Goal: Navigation & Orientation: Find specific page/section

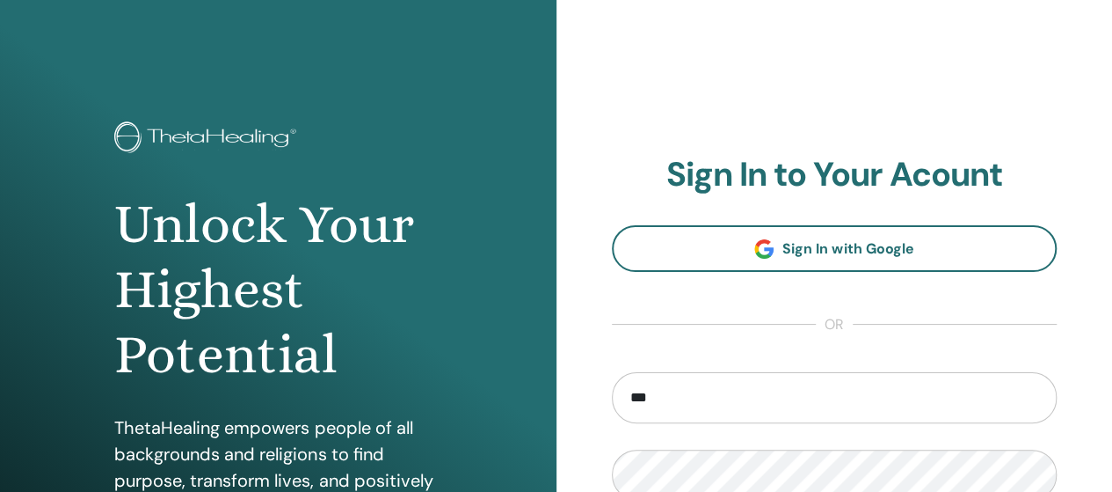
type input "**********"
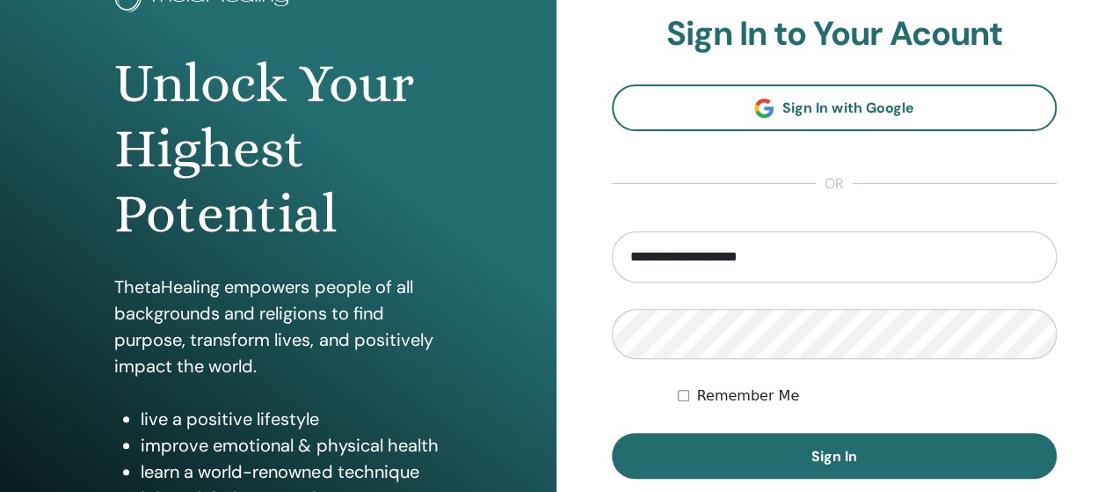
scroll to position [151, 0]
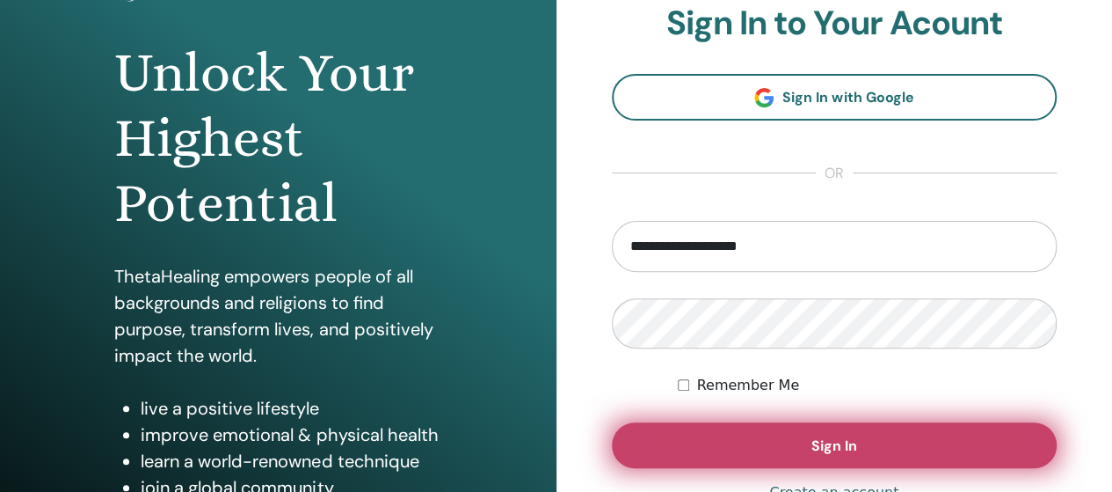
click at [981, 446] on button "Sign In" at bounding box center [835, 445] width 446 height 46
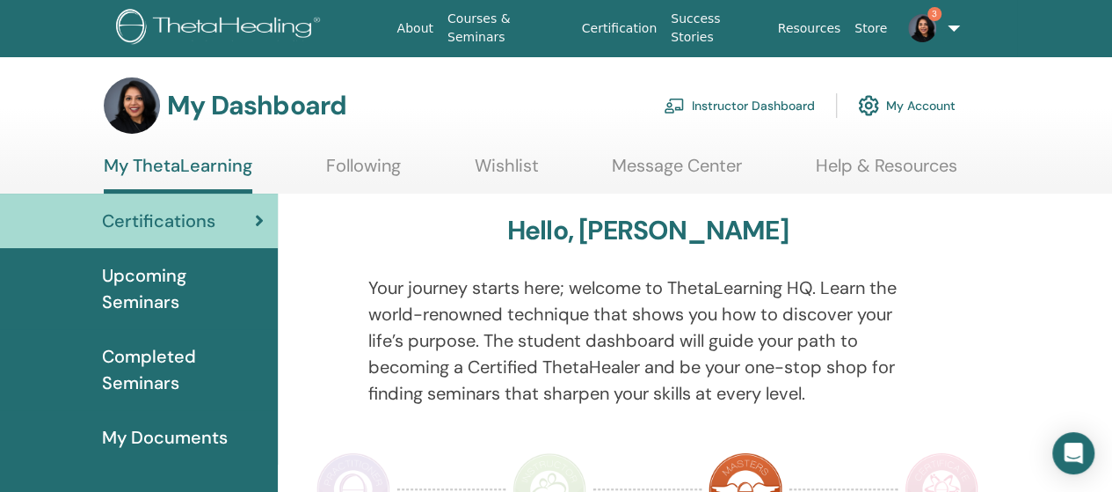
click at [946, 43] on link "3" at bounding box center [929, 28] width 70 height 56
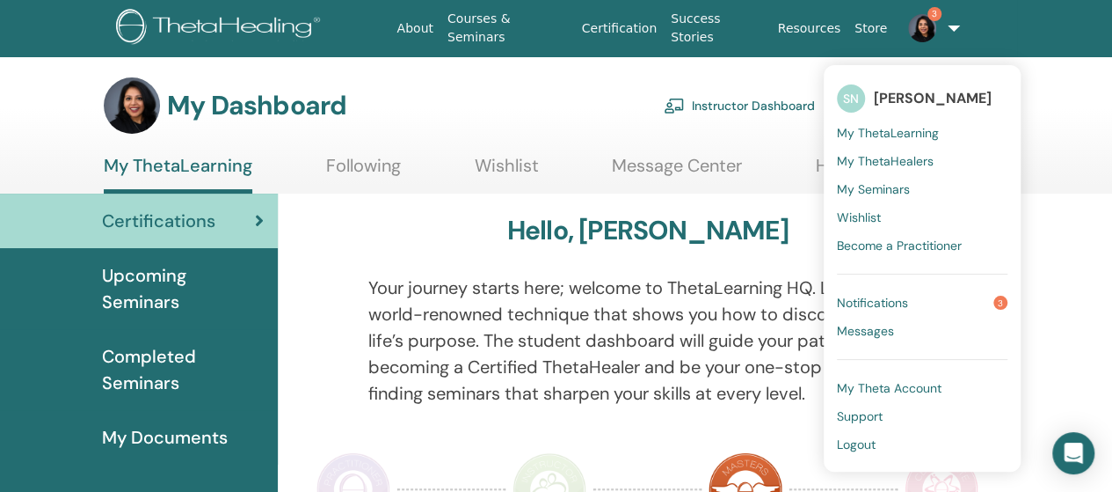
click at [900, 299] on span "Notifications" at bounding box center [872, 303] width 71 height 16
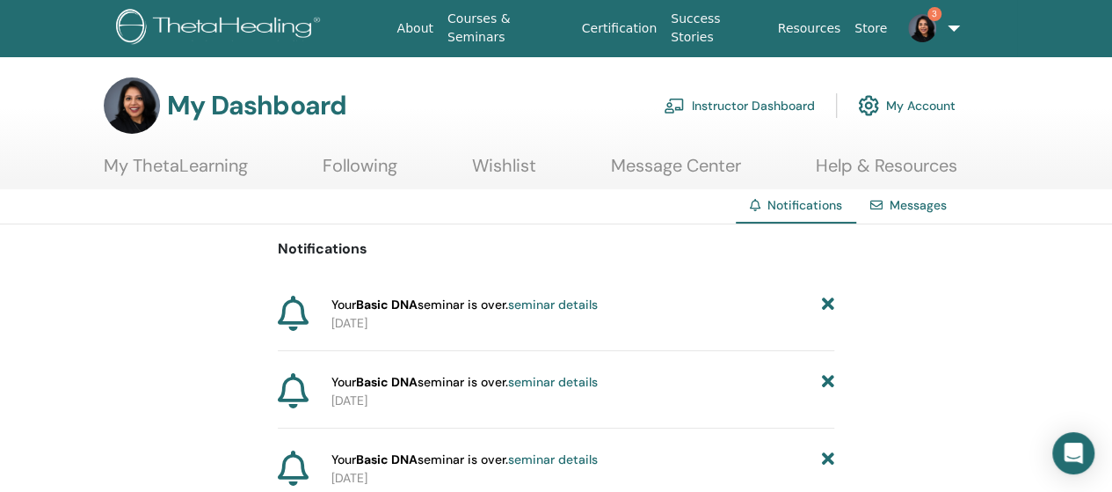
click at [788, 106] on link "Instructor Dashboard" at bounding box center [739, 105] width 151 height 39
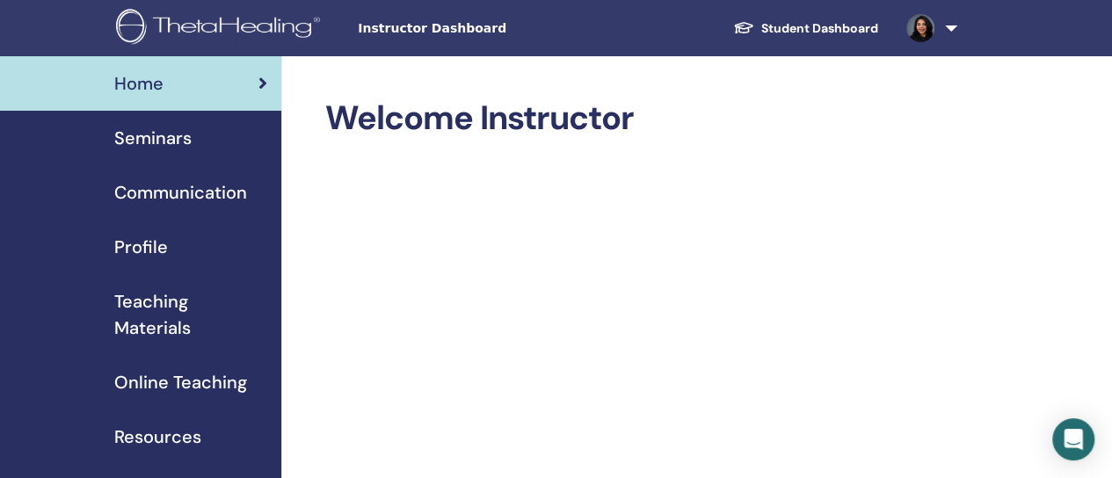
click at [172, 135] on span "Seminars" at bounding box center [152, 138] width 77 height 26
